Goal: Information Seeking & Learning: Learn about a topic

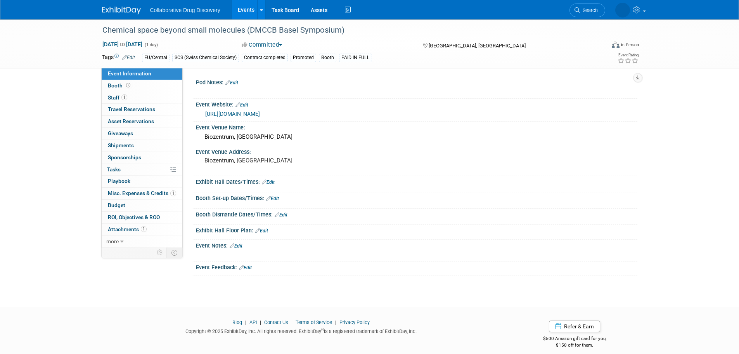
click at [249, 11] on link "Events" at bounding box center [246, 9] width 28 height 19
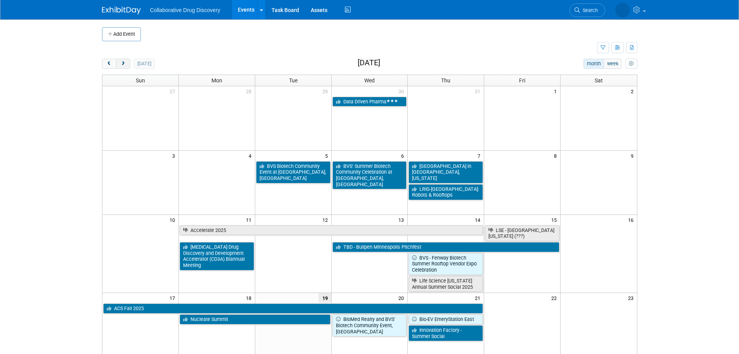
click at [123, 65] on span "next" at bounding box center [123, 63] width 6 height 5
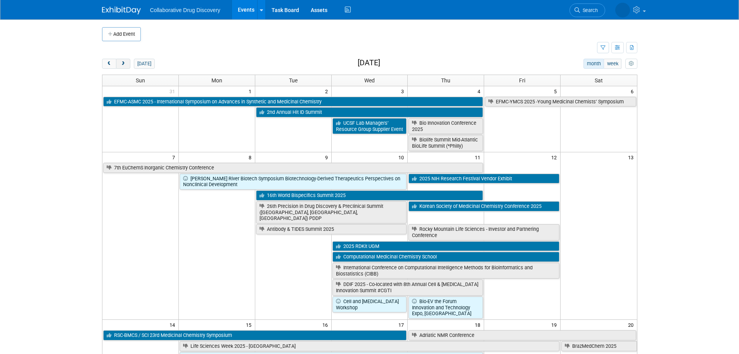
click at [123, 65] on span "next" at bounding box center [123, 63] width 6 height 5
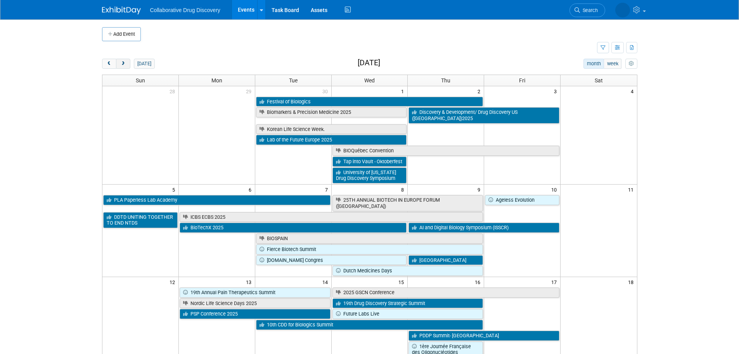
click at [123, 65] on span "next" at bounding box center [123, 63] width 6 height 5
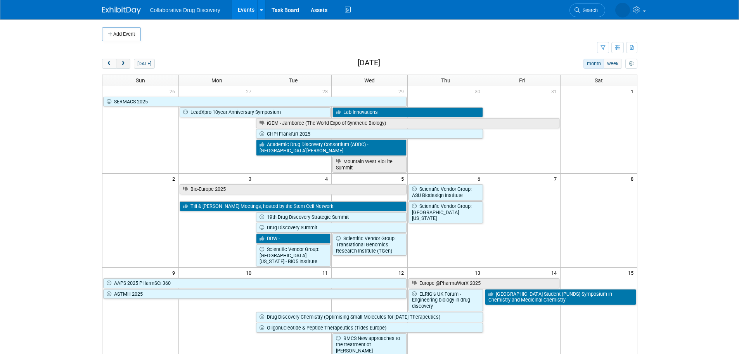
click at [123, 65] on span "next" at bounding box center [123, 63] width 6 height 5
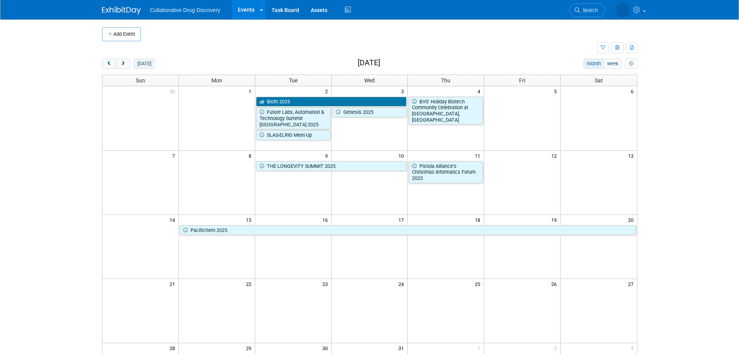
click at [144, 61] on button "today" at bounding box center [144, 64] width 21 height 10
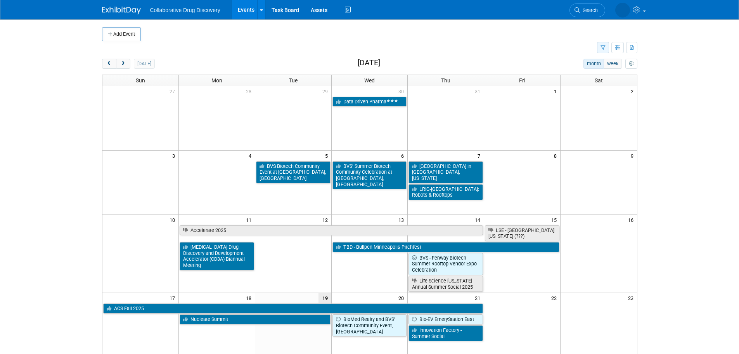
click at [601, 49] on icon "button" at bounding box center [603, 47] width 5 height 5
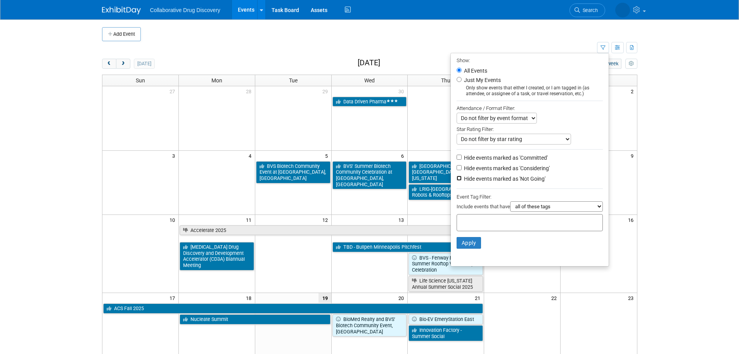
click at [457, 180] on input "Hide events marked as 'Not Going'" at bounding box center [459, 177] width 5 height 5
checkbox input "true"
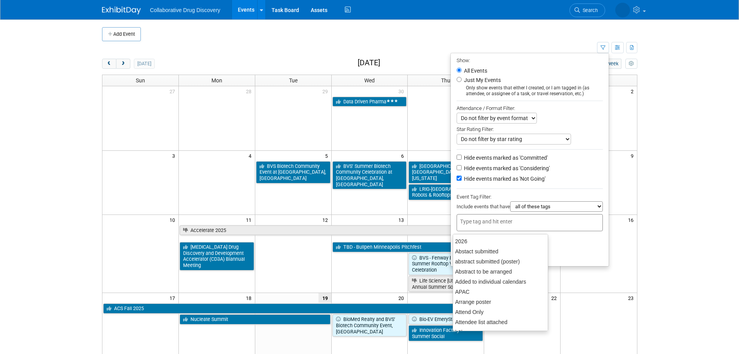
click at [465, 222] on input "text" at bounding box center [491, 221] width 62 height 8
type input "eu"
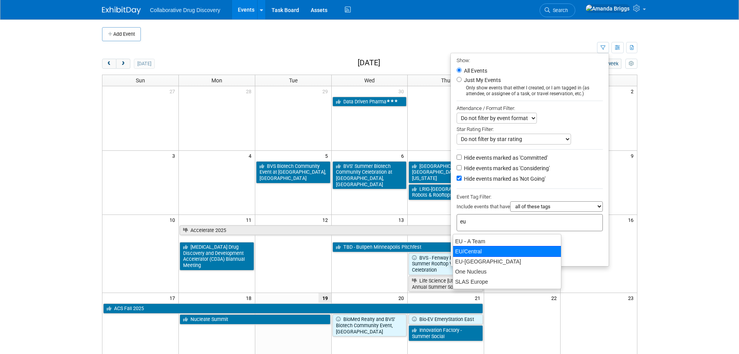
click at [464, 252] on div "EU/Central" at bounding box center [507, 251] width 109 height 11
type input "EU/Central"
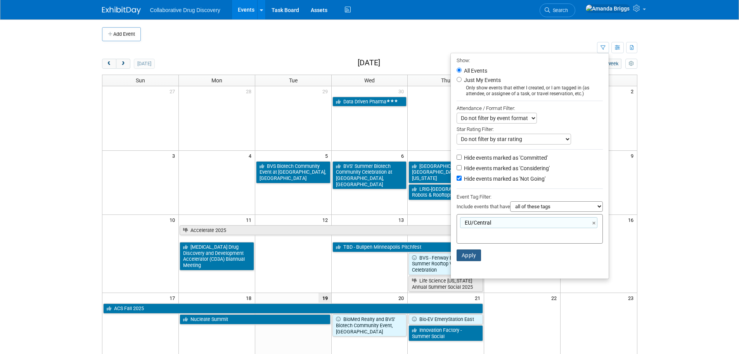
click at [464, 256] on button "Apply" at bounding box center [469, 255] width 25 height 12
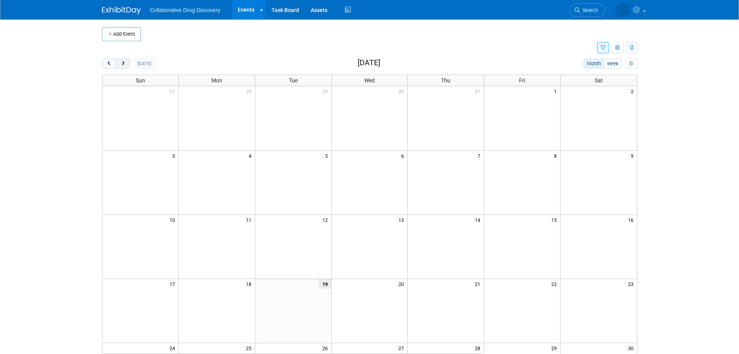
click at [126, 64] on span "next" at bounding box center [123, 63] width 6 height 5
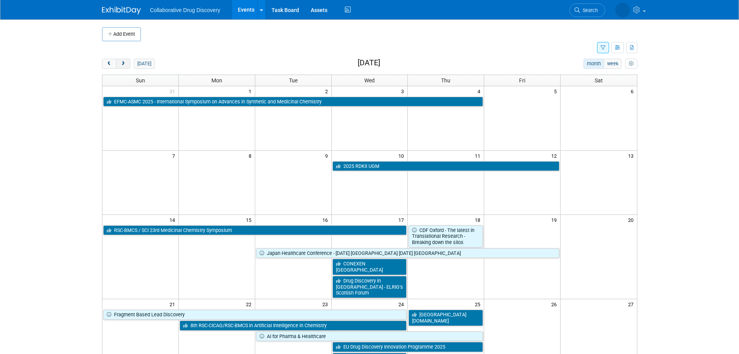
click at [126, 64] on span "next" at bounding box center [123, 63] width 6 height 5
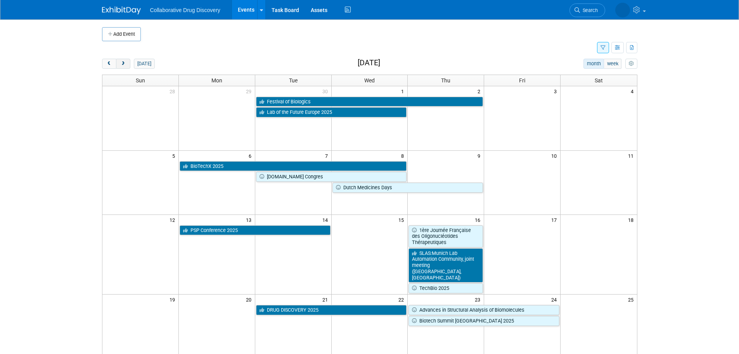
click at [126, 64] on span "next" at bounding box center [123, 63] width 6 height 5
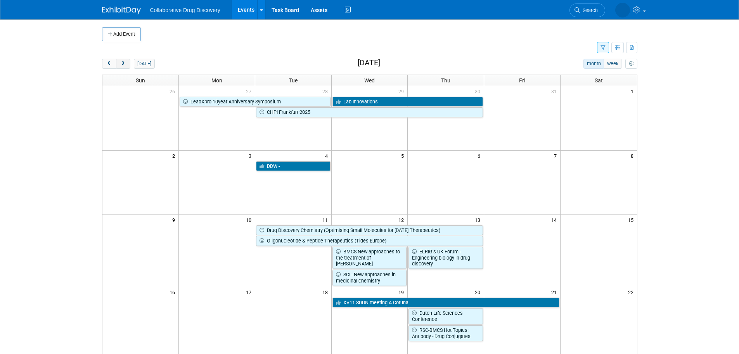
click at [126, 64] on span "next" at bounding box center [123, 63] width 6 height 5
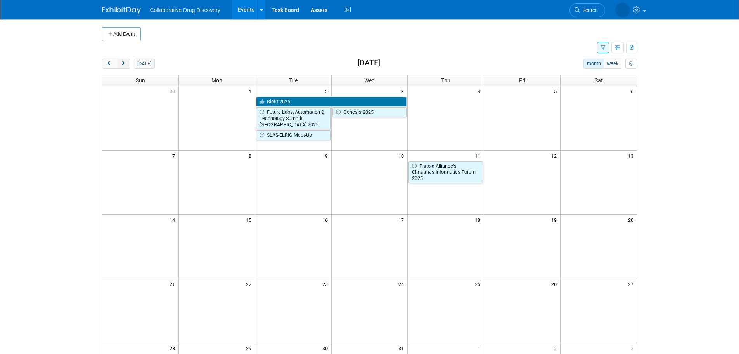
click at [126, 64] on span "next" at bounding box center [123, 63] width 6 height 5
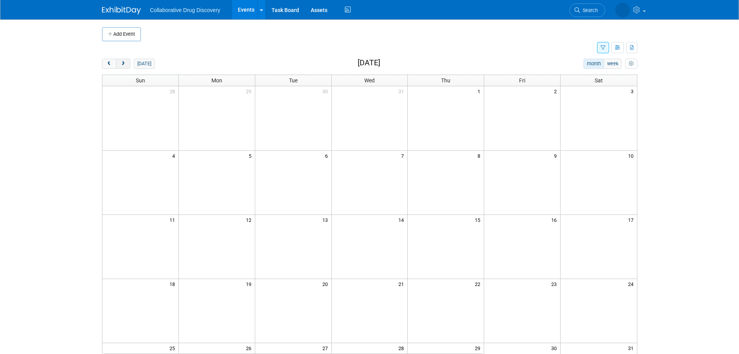
click at [126, 64] on span "next" at bounding box center [123, 63] width 6 height 5
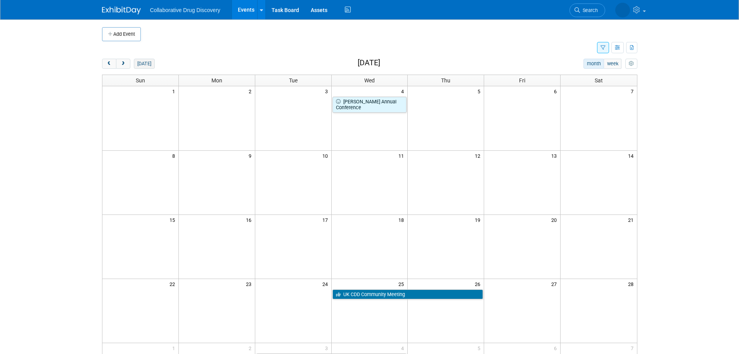
click at [141, 64] on button "today" at bounding box center [144, 64] width 21 height 10
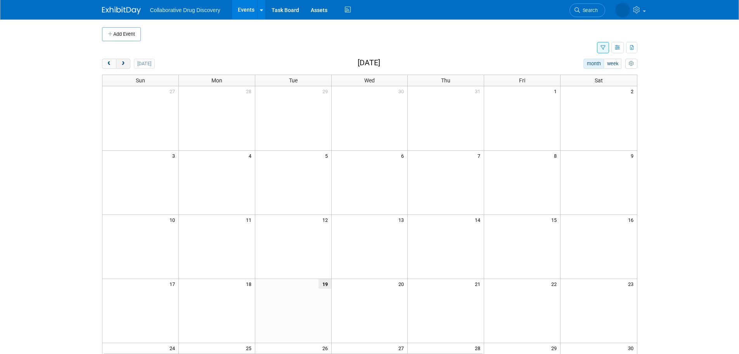
click at [124, 65] on span "next" at bounding box center [123, 63] width 6 height 5
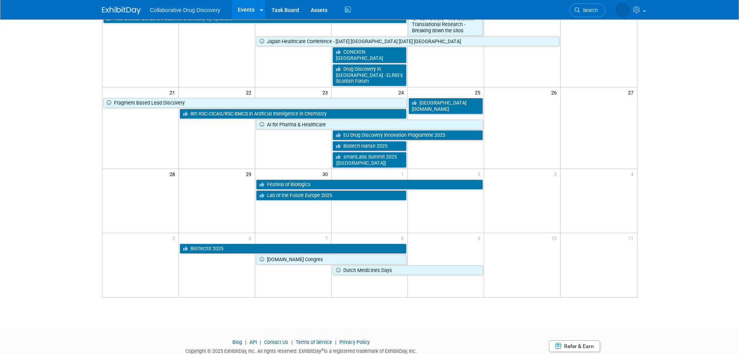
scroll to position [227, 0]
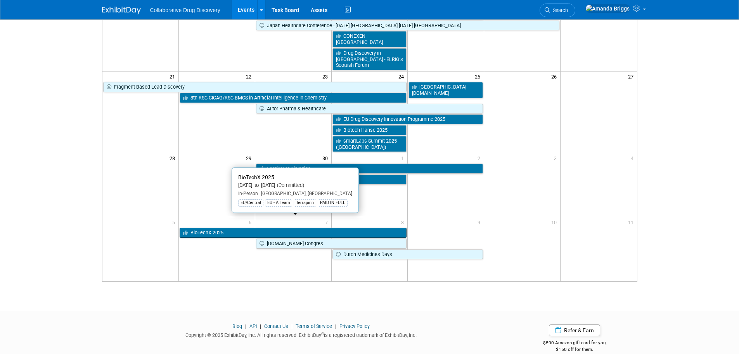
click at [344, 227] on link "BioTechX 2025" at bounding box center [293, 232] width 227 height 10
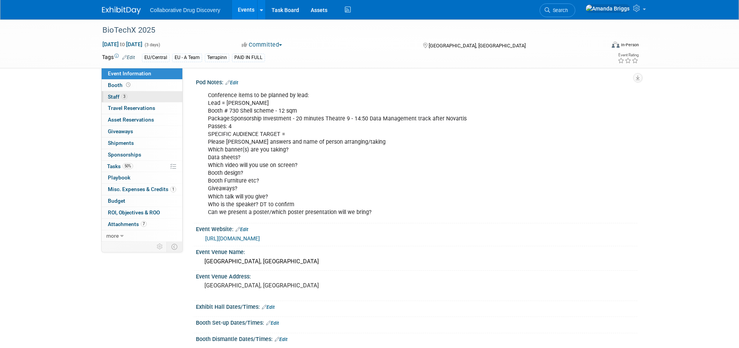
click at [110, 98] on span "Staff 3" at bounding box center [117, 97] width 19 height 6
